Goal: Task Accomplishment & Management: Manage account settings

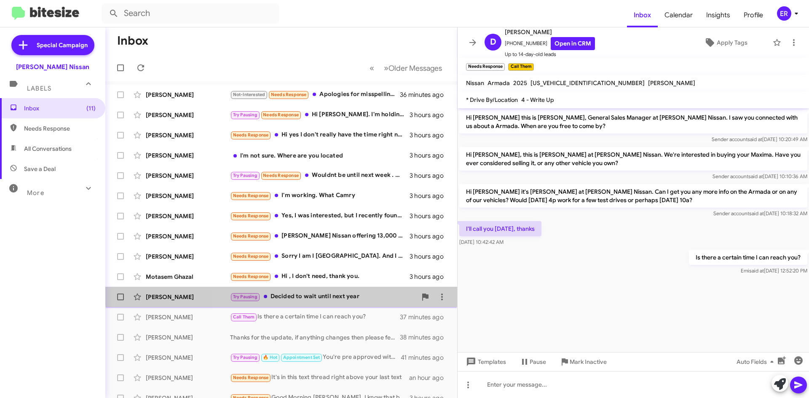
click at [357, 291] on div "[PERSON_NAME] Try Pausing Decided to wait until next year 3 hours ago" at bounding box center [281, 297] width 338 height 17
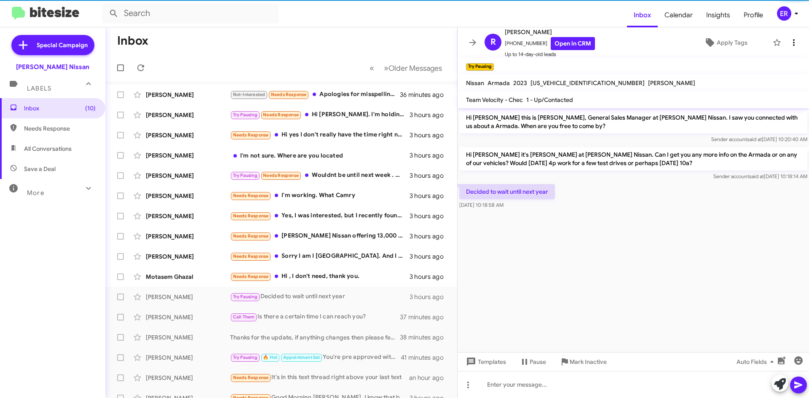
click at [793, 48] on mat-toolbar "R [PERSON_NAME] [PHONE_NUMBER] Open in CRM Up to 14-day-old leads Apply Tags" at bounding box center [633, 42] width 351 height 30
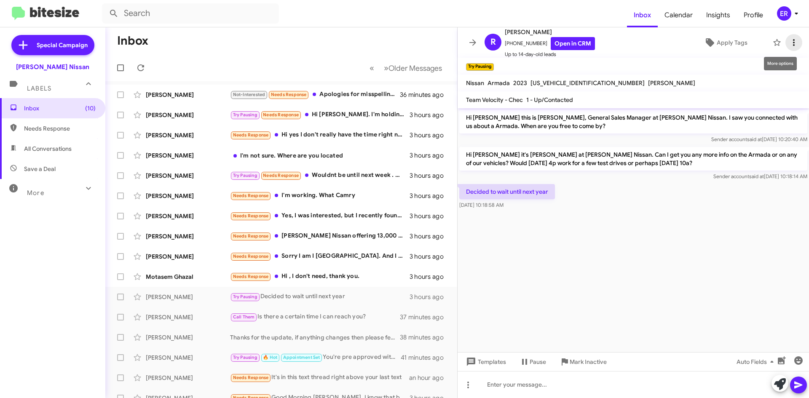
click at [793, 45] on span at bounding box center [794, 43] width 17 height 10
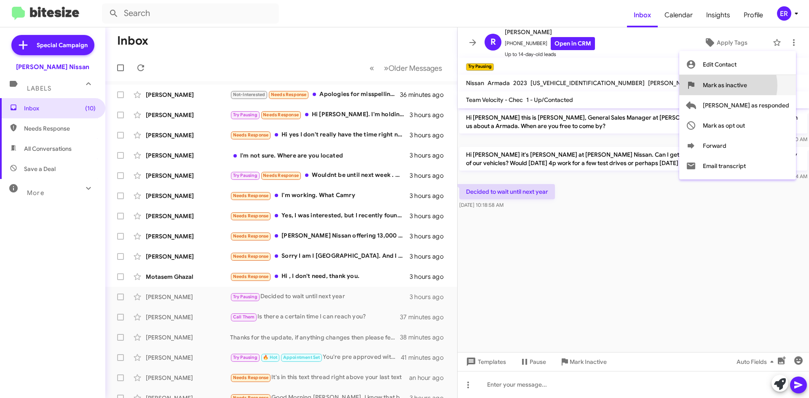
click at [747, 86] on span "Mark as inactive" at bounding box center [725, 85] width 44 height 20
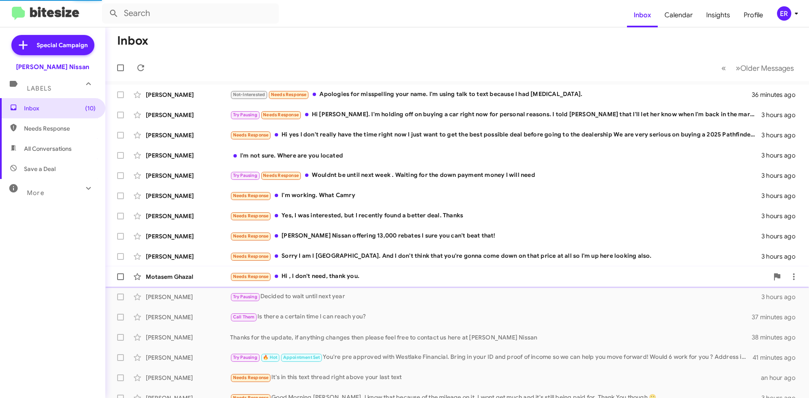
click at [390, 276] on div "Needs Response Hi , I don't need, thank you." at bounding box center [499, 277] width 539 height 10
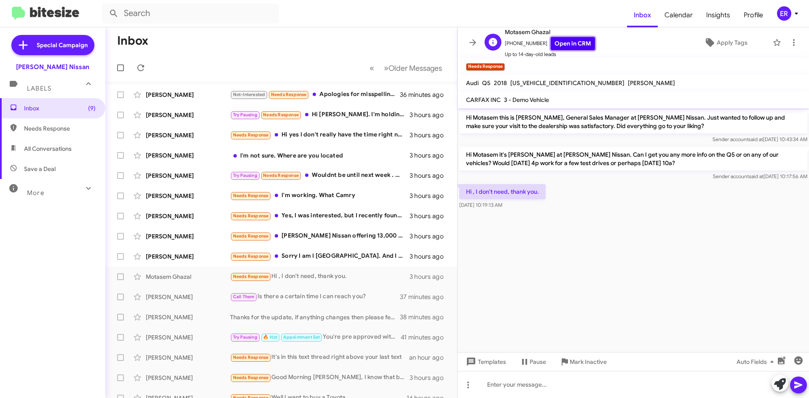
click at [577, 43] on link "Open in CRM" at bounding box center [573, 43] width 44 height 13
click at [791, 41] on icon at bounding box center [794, 43] width 10 height 10
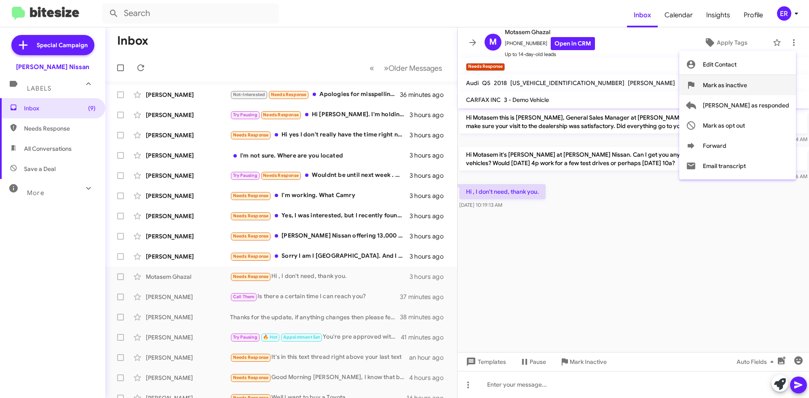
click at [747, 88] on span "Mark as inactive" at bounding box center [725, 85] width 44 height 20
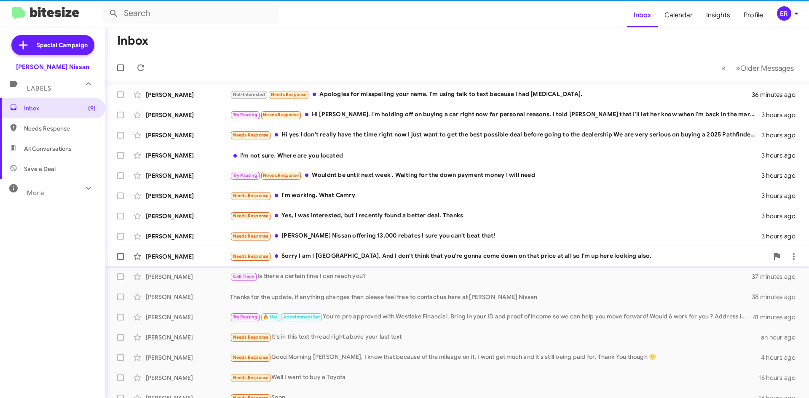
click at [328, 259] on div "Needs Response Sorry I am I [GEOGRAPHIC_DATA]. And I don't think that you're go…" at bounding box center [499, 257] width 539 height 10
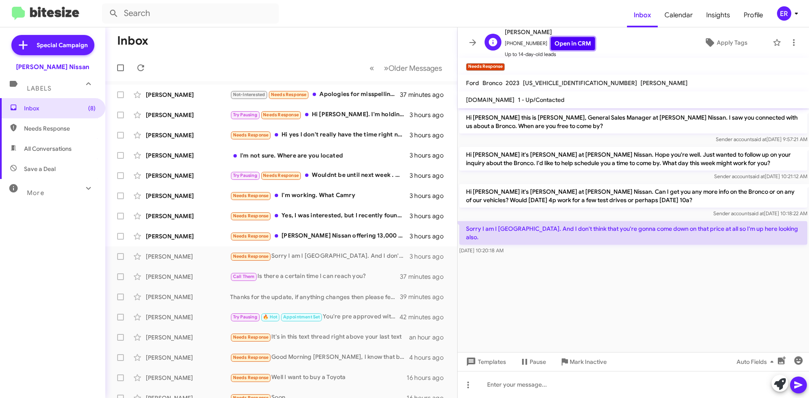
click at [567, 43] on link "Open in CRM" at bounding box center [573, 43] width 44 height 13
click at [469, 385] on icon at bounding box center [468, 385] width 10 height 10
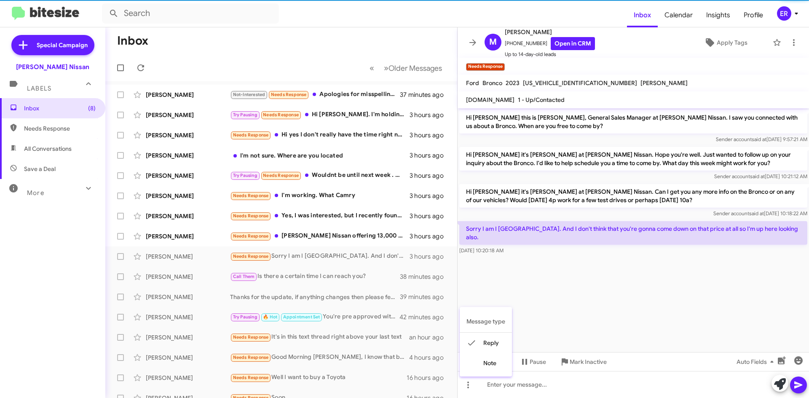
click at [568, 310] on div at bounding box center [404, 199] width 809 height 398
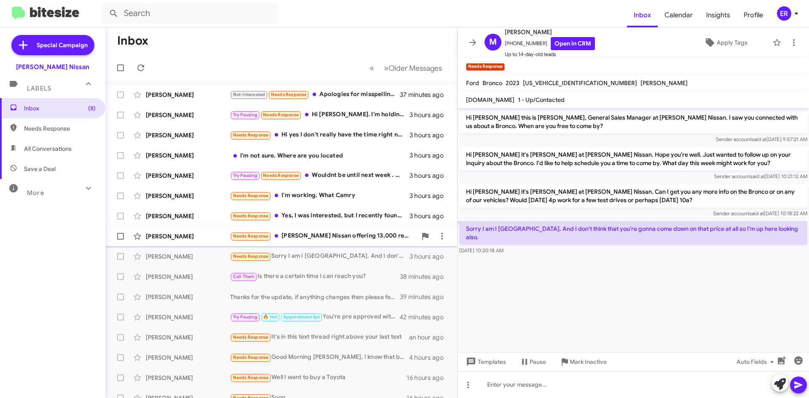
click at [351, 236] on div "Needs Response [PERSON_NAME] Nissan offering 13,000 rebates I sure you can't be…" at bounding box center [323, 236] width 187 height 10
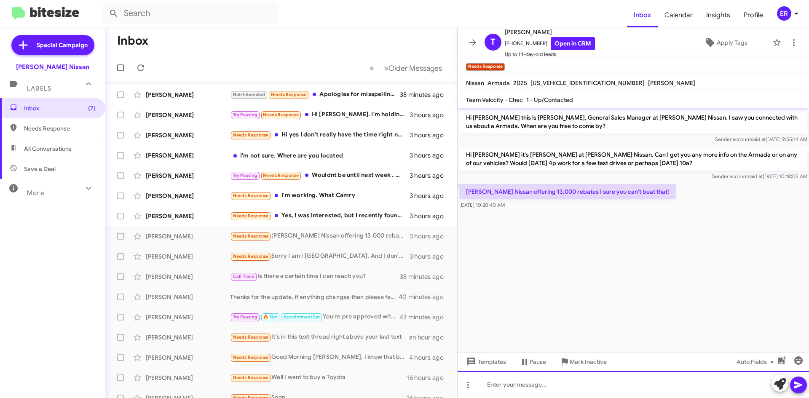
click at [539, 387] on div at bounding box center [633, 384] width 351 height 27
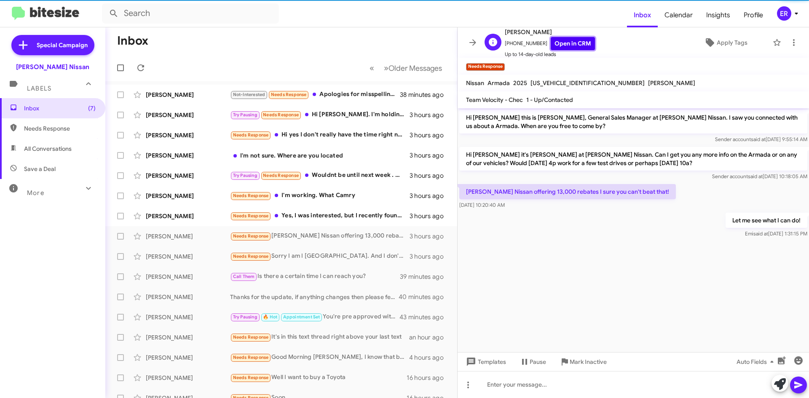
click at [562, 48] on link "Open in CRM" at bounding box center [573, 43] width 44 height 13
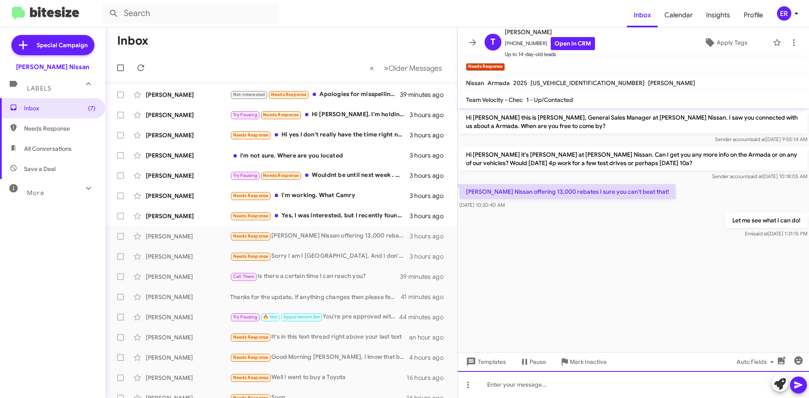
click at [542, 387] on div at bounding box center [633, 384] width 351 height 27
click at [540, 386] on div "That pricing is on a SL ?" at bounding box center [633, 384] width 351 height 27
